Goal: Information Seeking & Learning: Learn about a topic

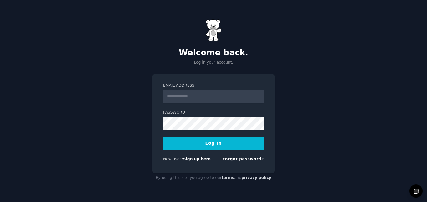
click at [191, 96] on input "Email Address" at bounding box center [213, 96] width 101 height 14
type input "**********"
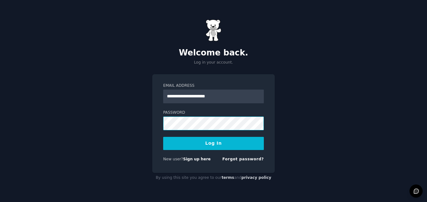
click at [163, 137] on button "Log In" at bounding box center [213, 143] width 101 height 13
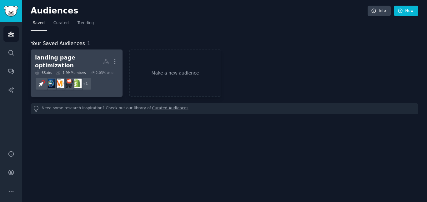
click at [106, 75] on dd "+ 1" at bounding box center [76, 83] width 83 height 17
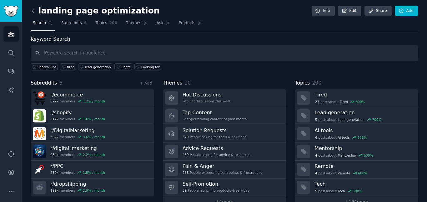
scroll to position [14, 0]
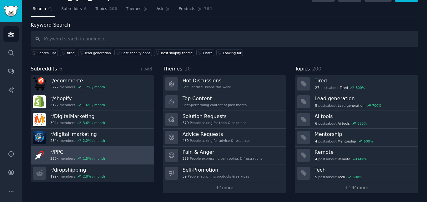
click at [113, 152] on link "r/ PPC 230k members 1.5 % / month" at bounding box center [92, 155] width 123 height 18
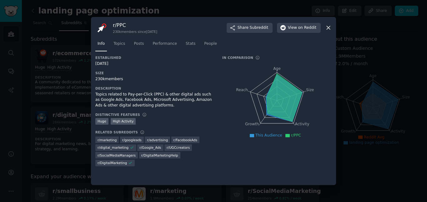
click at [77, 119] on div at bounding box center [213, 101] width 427 height 202
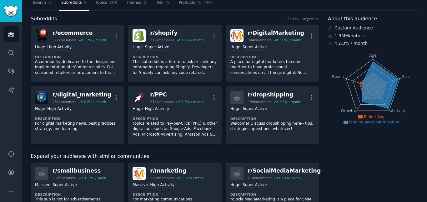
scroll to position [7, 0]
